Goal: Navigation & Orientation: Understand site structure

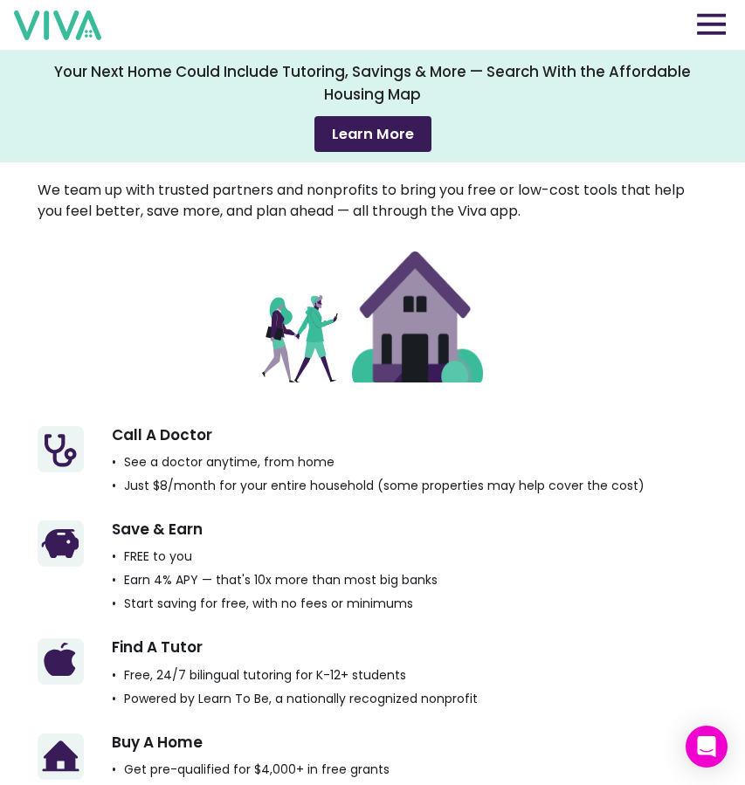
scroll to position [2127, 0]
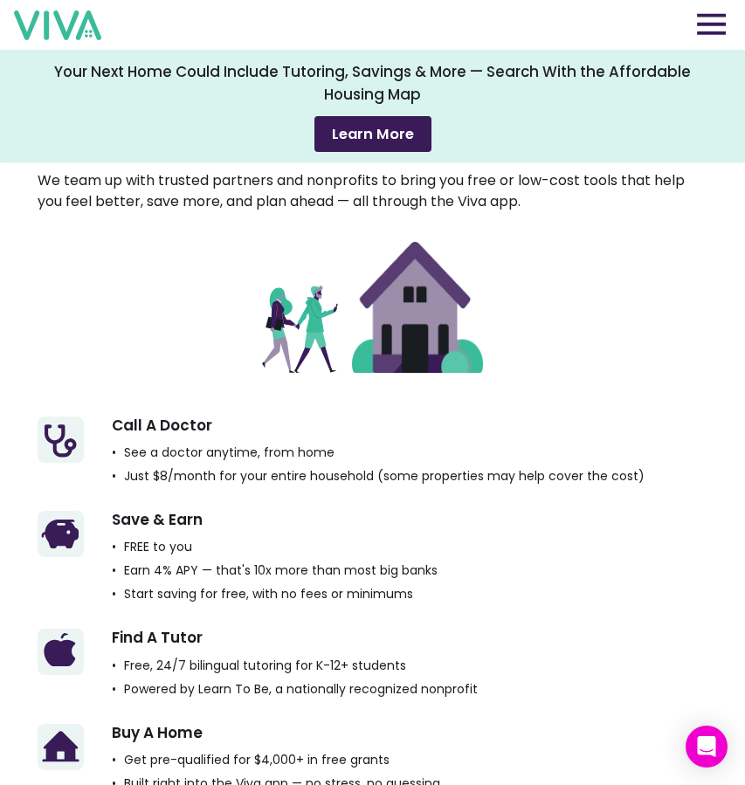
click at [398, 342] on img at bounding box center [417, 307] width 131 height 131
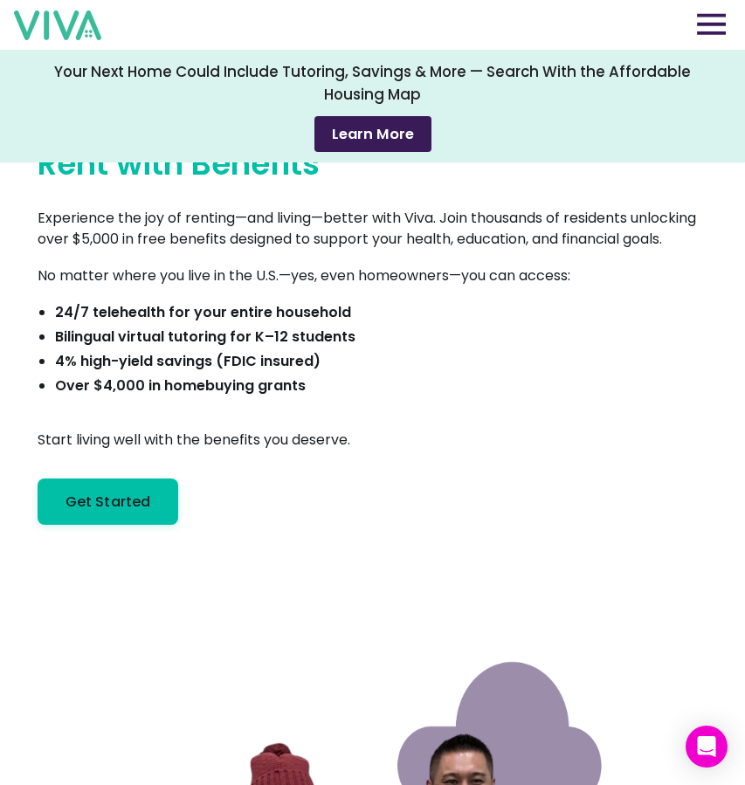
scroll to position [0, 0]
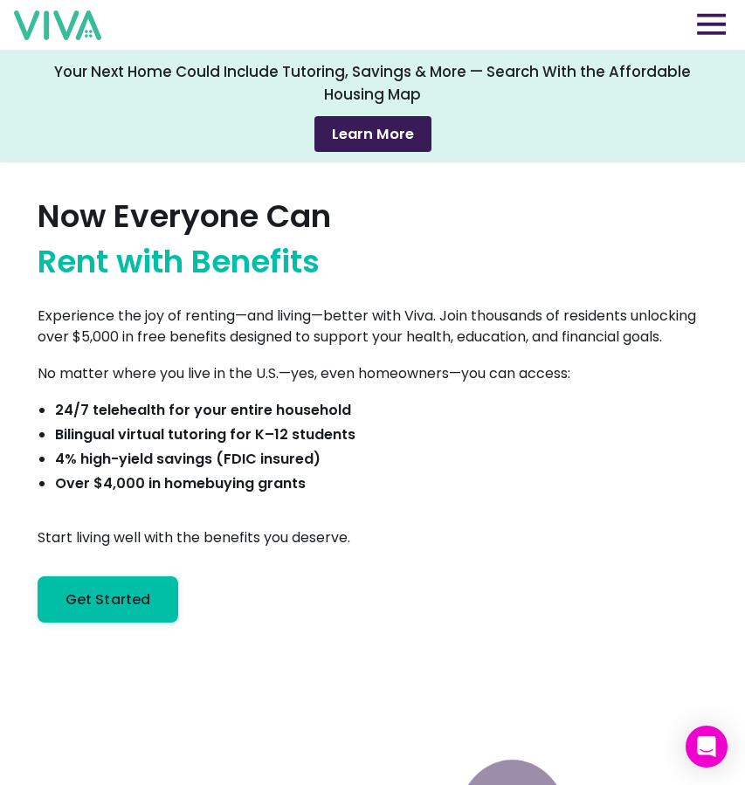
click at [708, 33] on img at bounding box center [711, 24] width 29 height 22
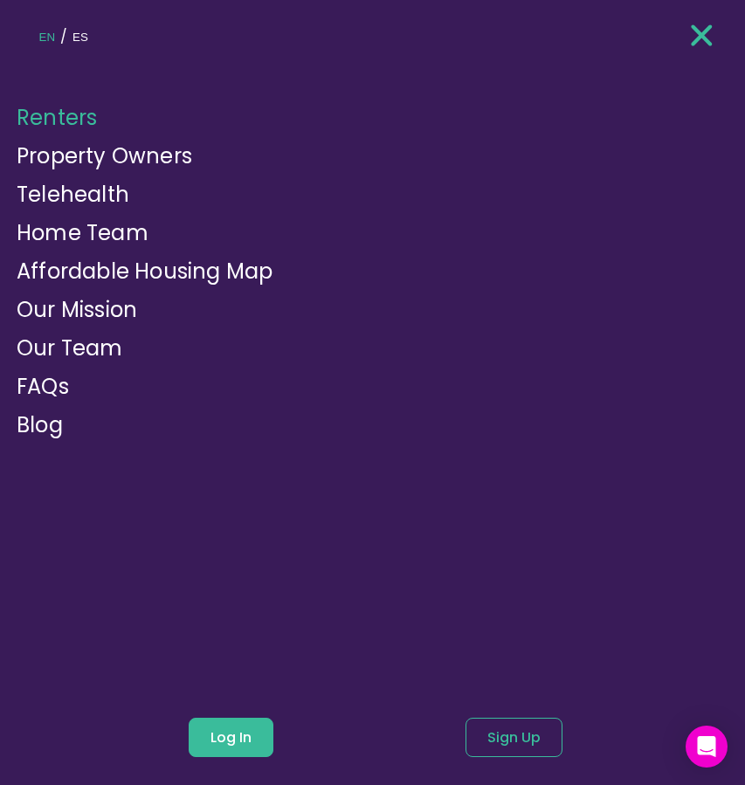
click at [709, 34] on img at bounding box center [702, 35] width 22 height 26
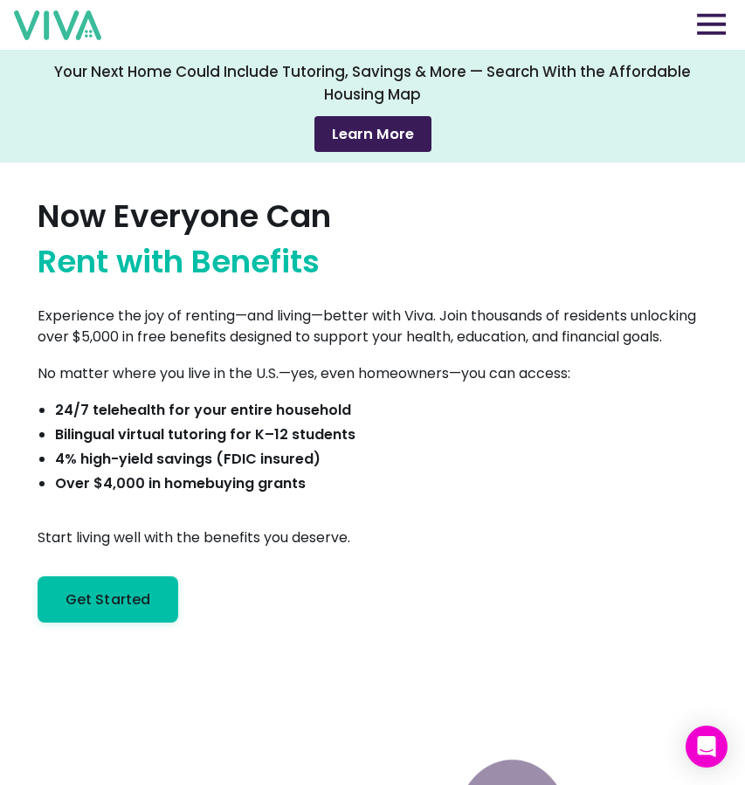
click at [425, 274] on div "Now Everyone Can Rent with Benefits Experience the joy of renting—and living—be…" at bounding box center [373, 395] width 671 height 455
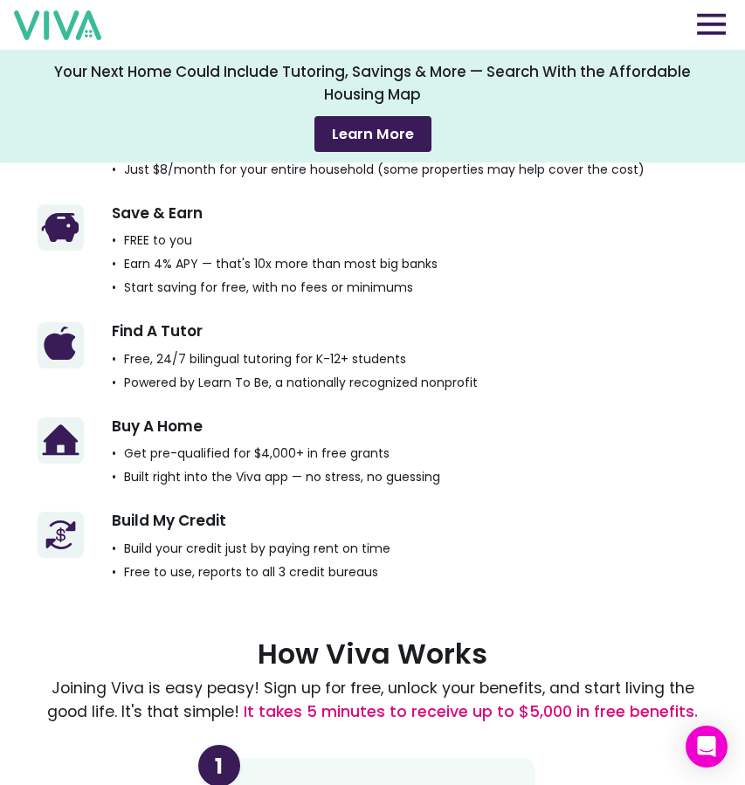
scroll to position [2441, 0]
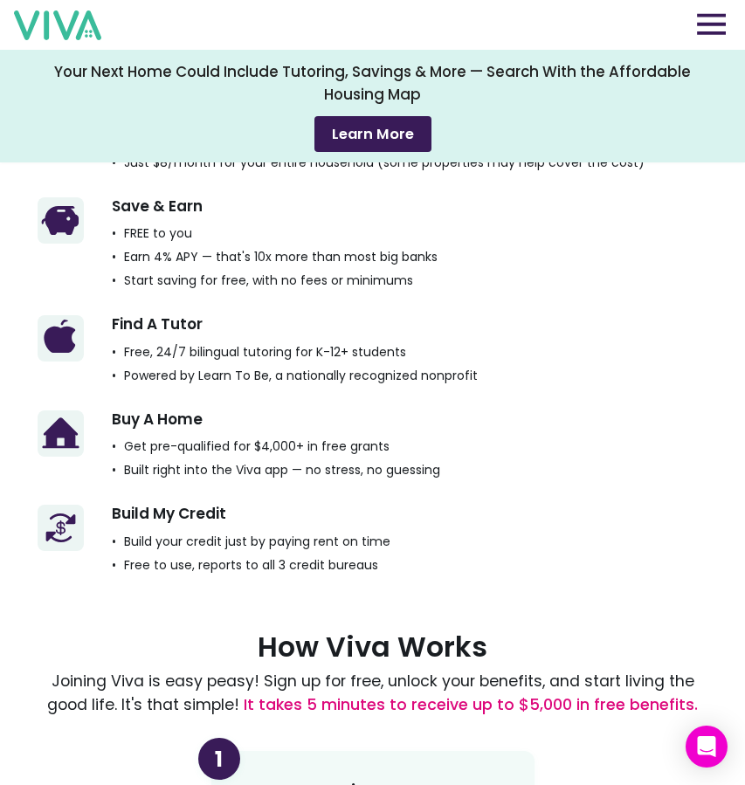
click at [719, 31] on img at bounding box center [711, 24] width 29 height 22
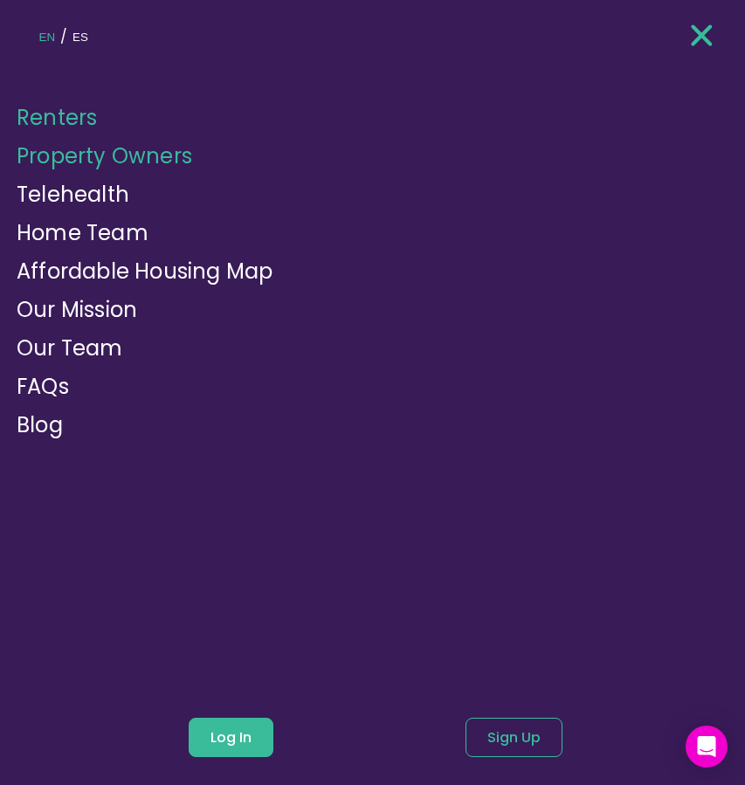
click at [136, 156] on link "Property Owners" at bounding box center [105, 156] width 176 height 29
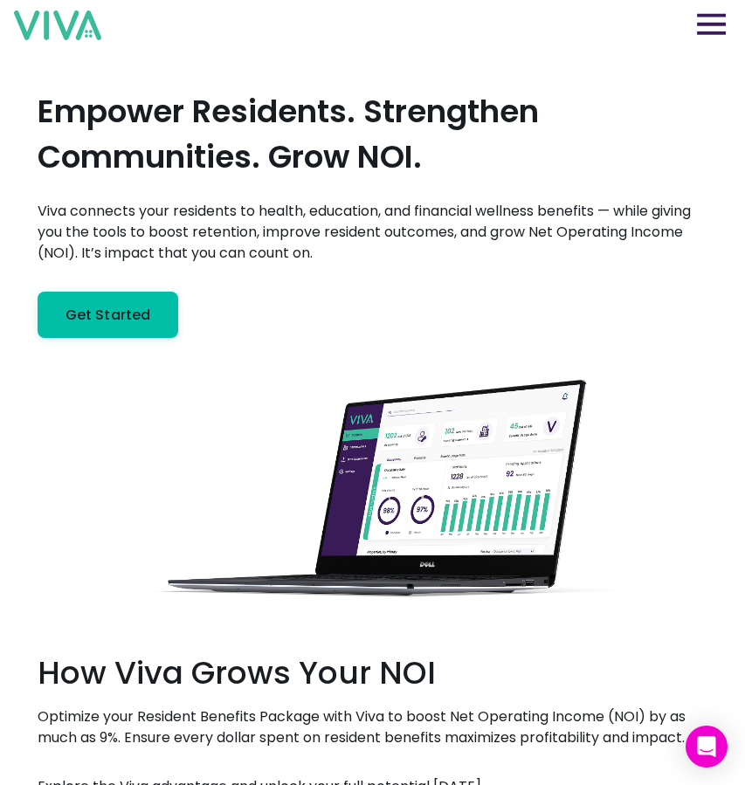
click at [729, 8] on div "Renters Property Owners Our Benefits Telehealth Home Team Affordable Housing Ma…" at bounding box center [372, 25] width 717 height 50
click at [724, 18] on img at bounding box center [711, 24] width 29 height 22
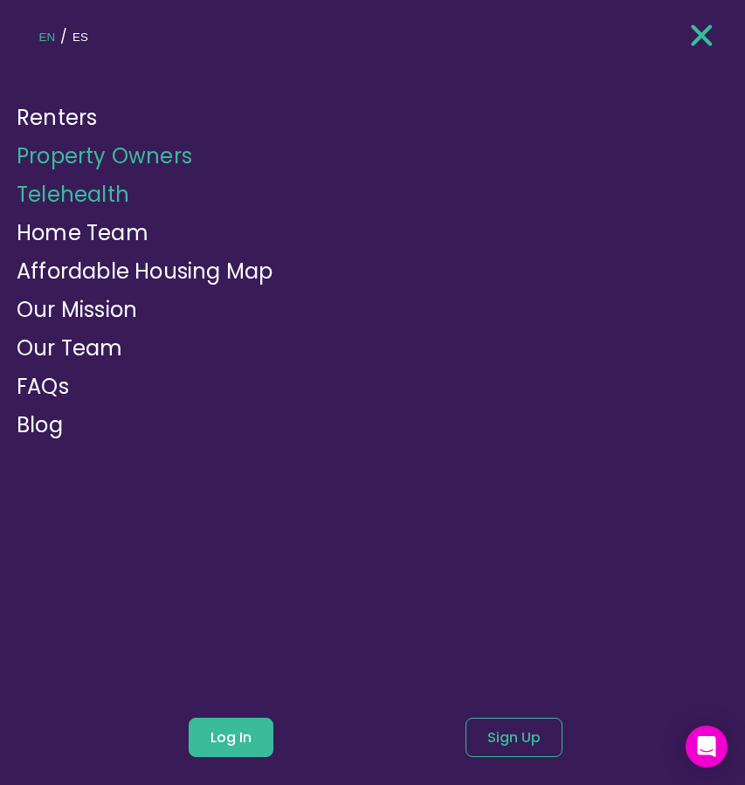
click at [100, 191] on link "Telehealth" at bounding box center [73, 194] width 113 height 29
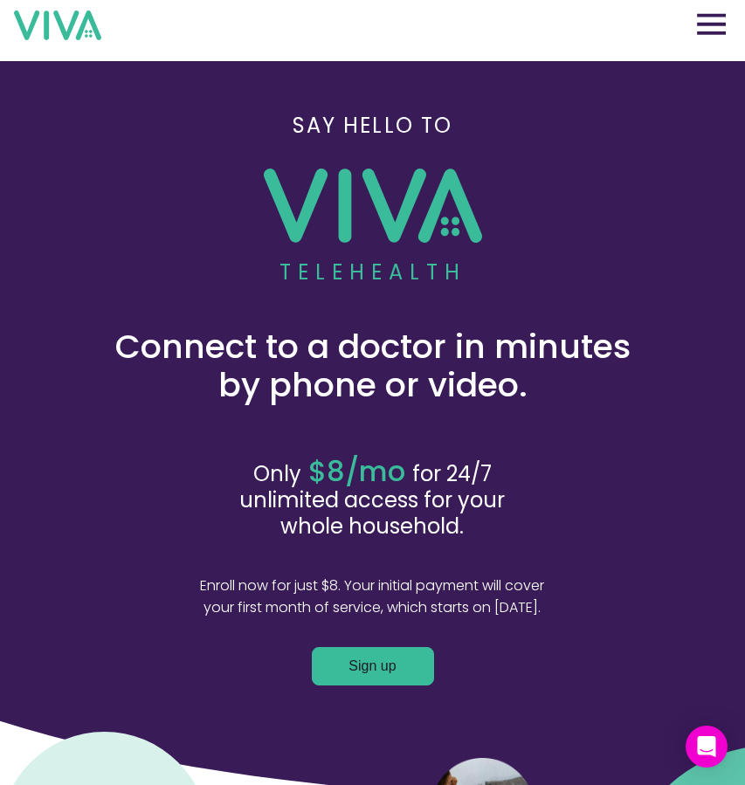
click at [720, 23] on img at bounding box center [711, 24] width 29 height 22
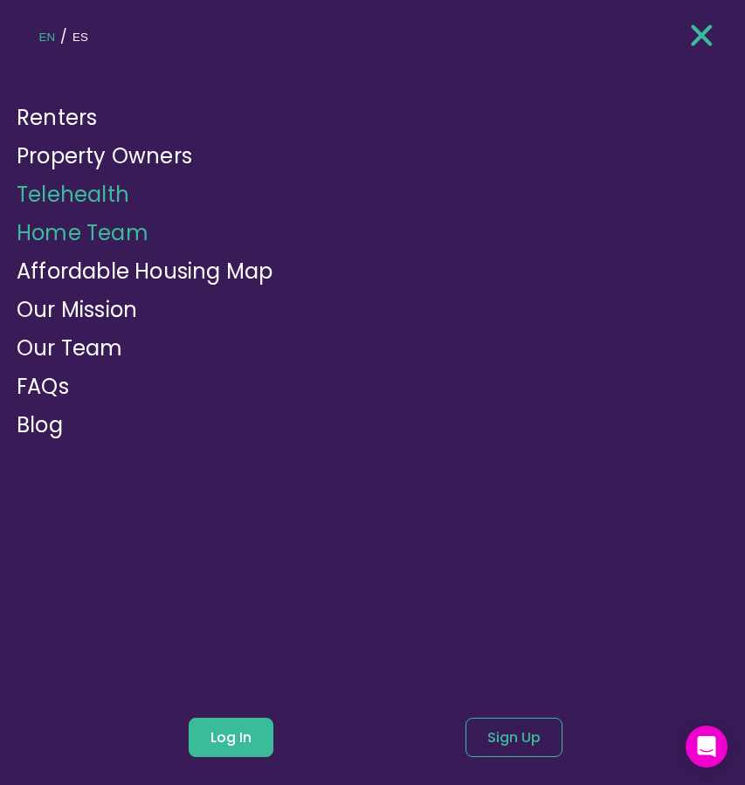
click at [108, 241] on link "Home Team" at bounding box center [83, 232] width 132 height 29
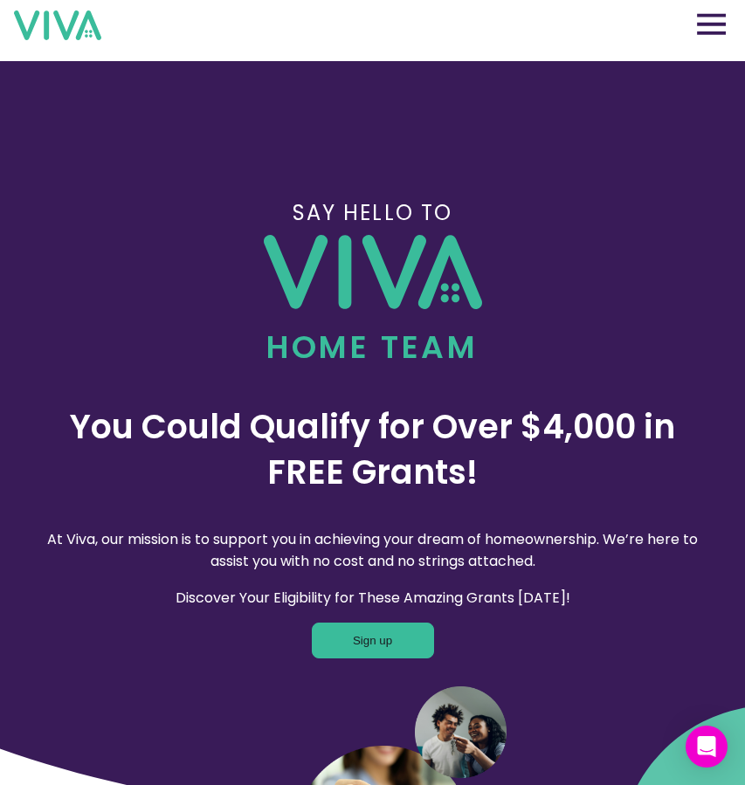
click at [725, 22] on img at bounding box center [711, 24] width 29 height 22
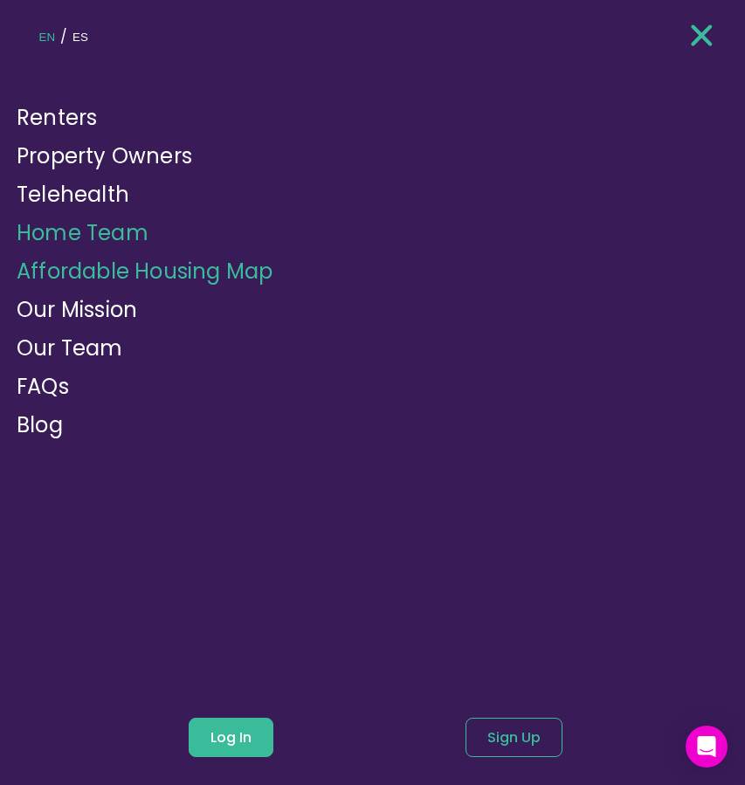
click at [192, 279] on link "Affordable Housing Map" at bounding box center [145, 271] width 256 height 29
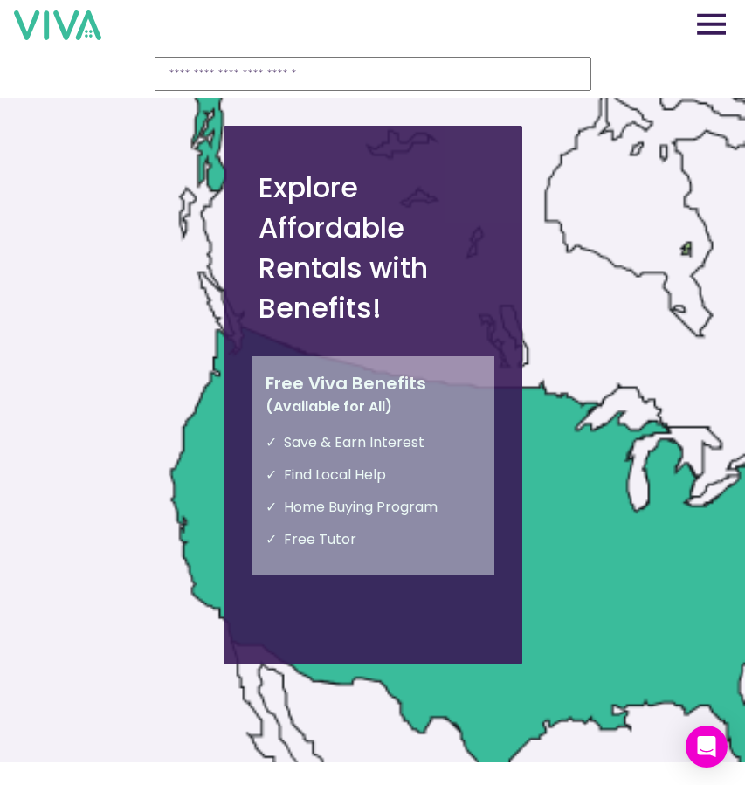
click at [707, 28] on img at bounding box center [711, 24] width 29 height 22
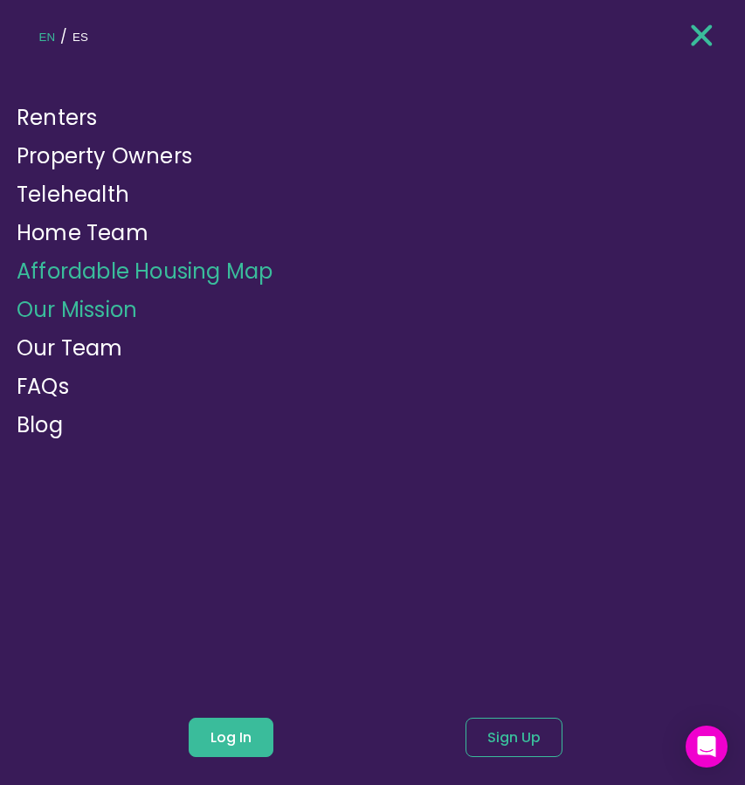
click at [83, 323] on link "Our Mission" at bounding box center [77, 309] width 121 height 29
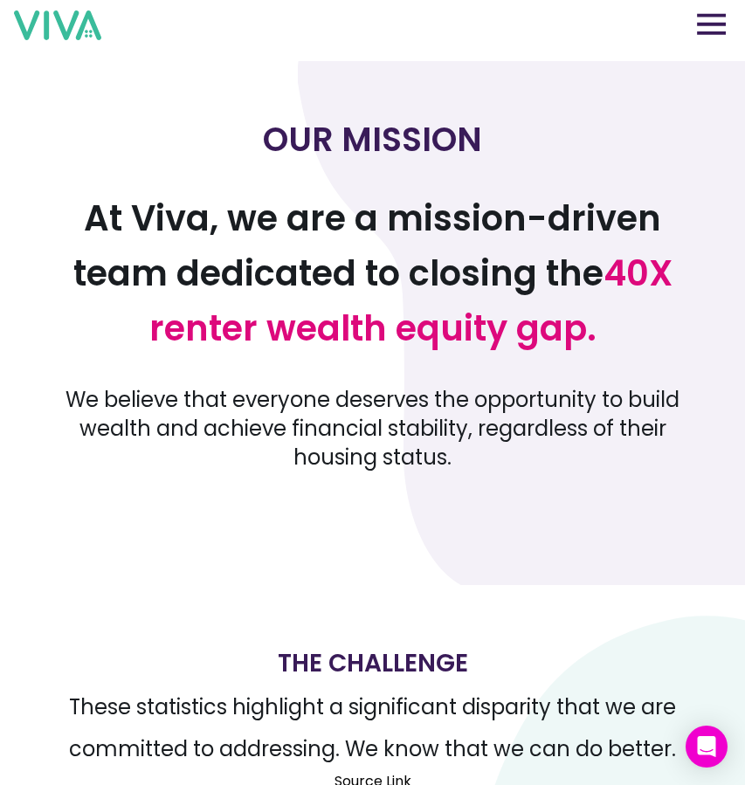
click at [712, 22] on img at bounding box center [711, 24] width 29 height 22
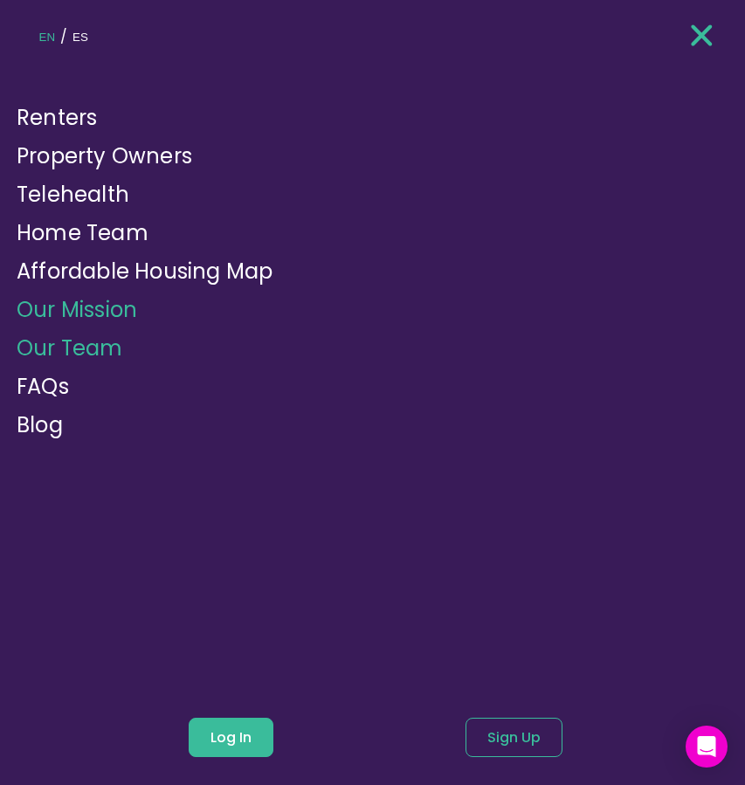
click at [111, 349] on link "Our Team" at bounding box center [70, 348] width 107 height 29
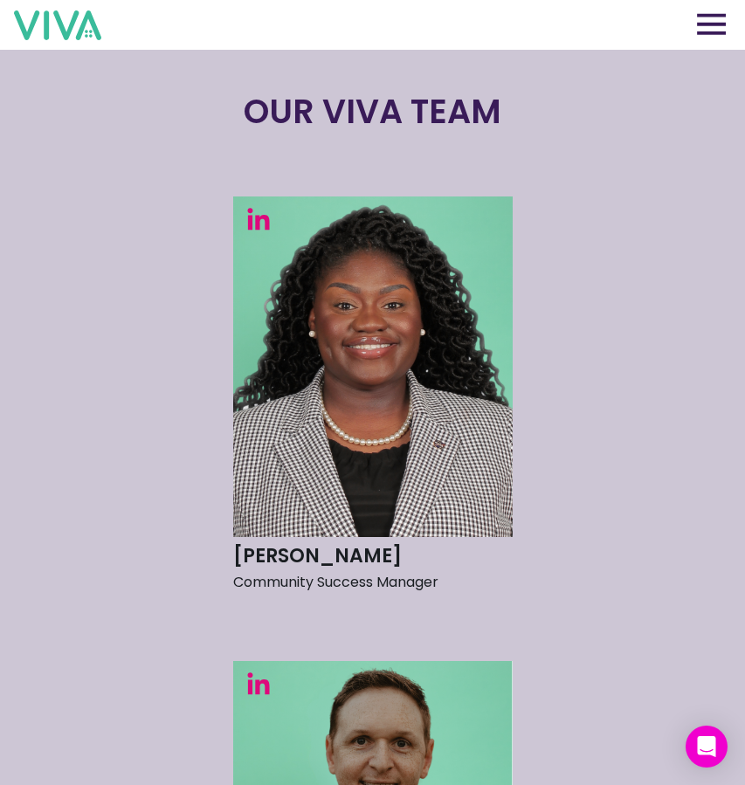
click at [704, 23] on img at bounding box center [711, 24] width 29 height 22
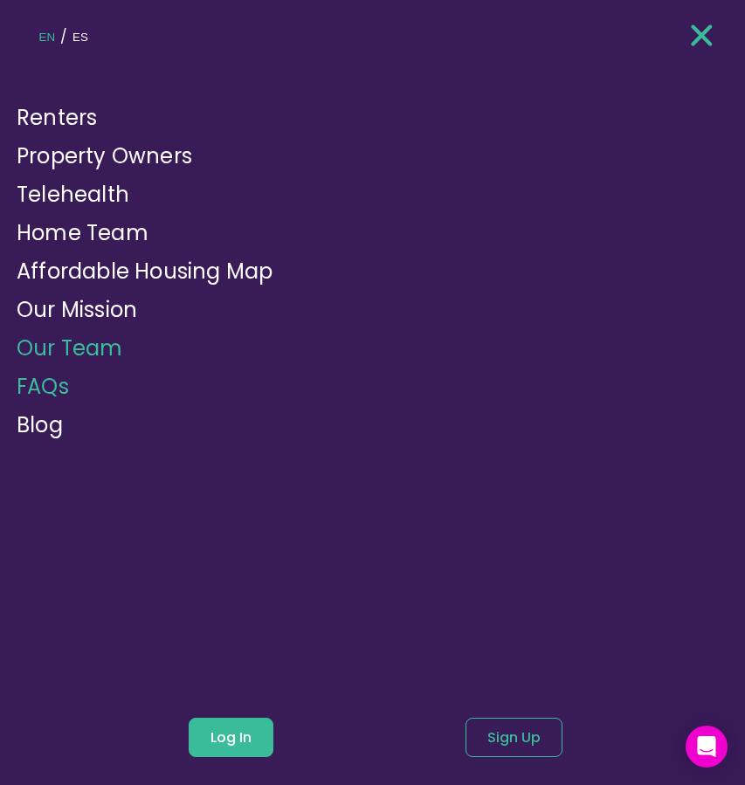
click at [66, 375] on link "FAQs" at bounding box center [43, 386] width 52 height 29
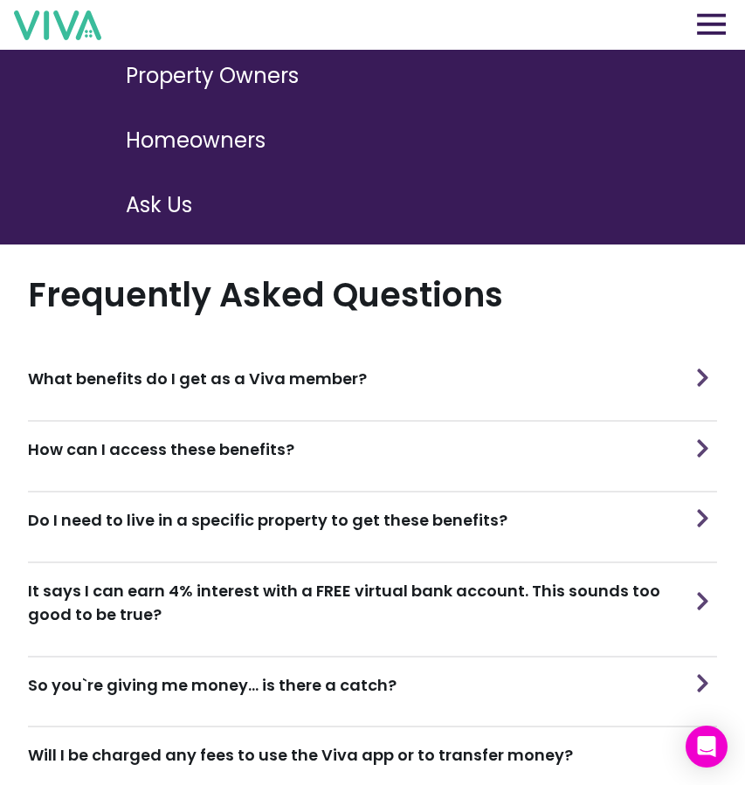
scroll to position [302, 0]
